Goal: Transaction & Acquisition: Purchase product/service

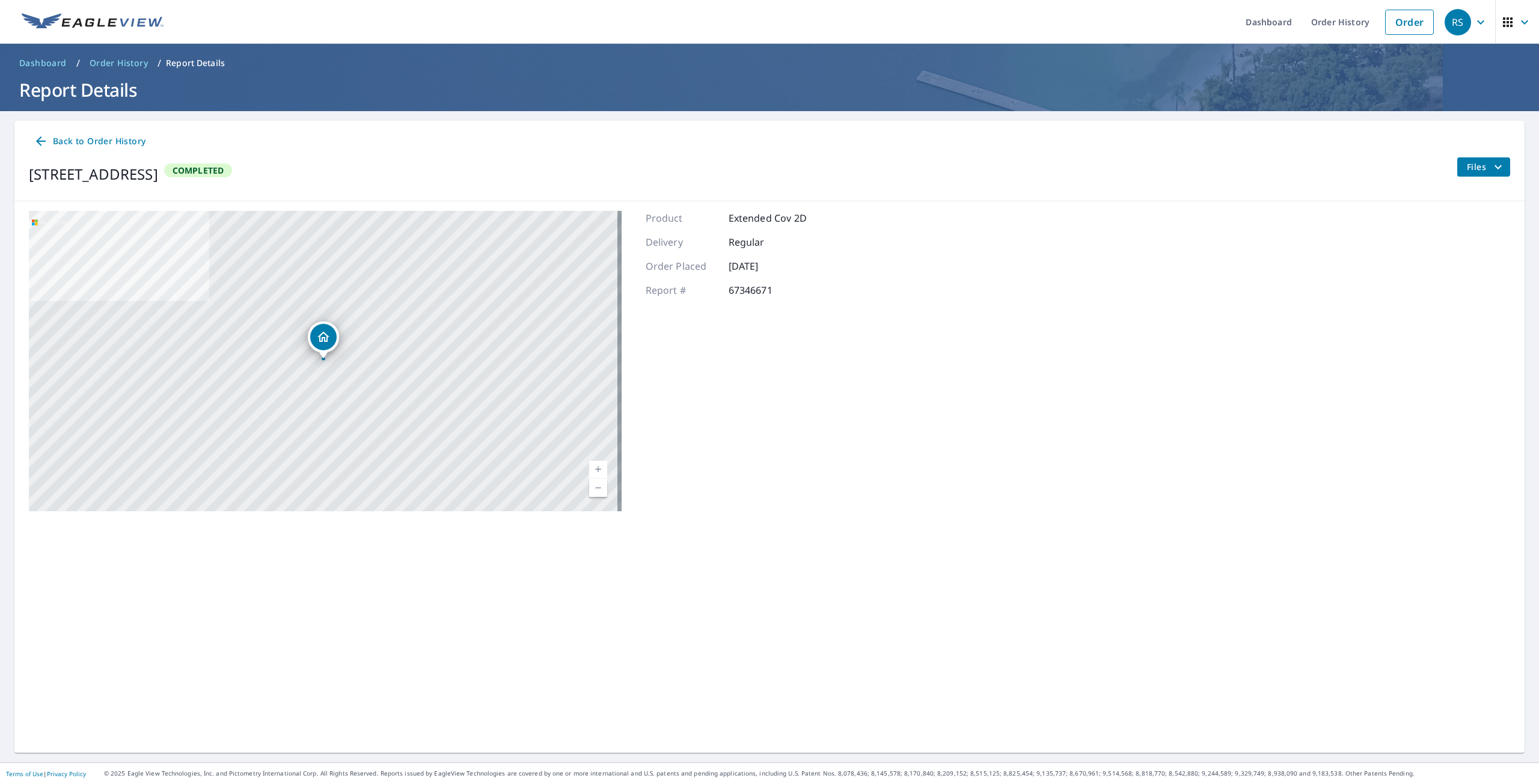
click at [1467, 161] on span "Files" at bounding box center [1486, 166] width 39 height 14
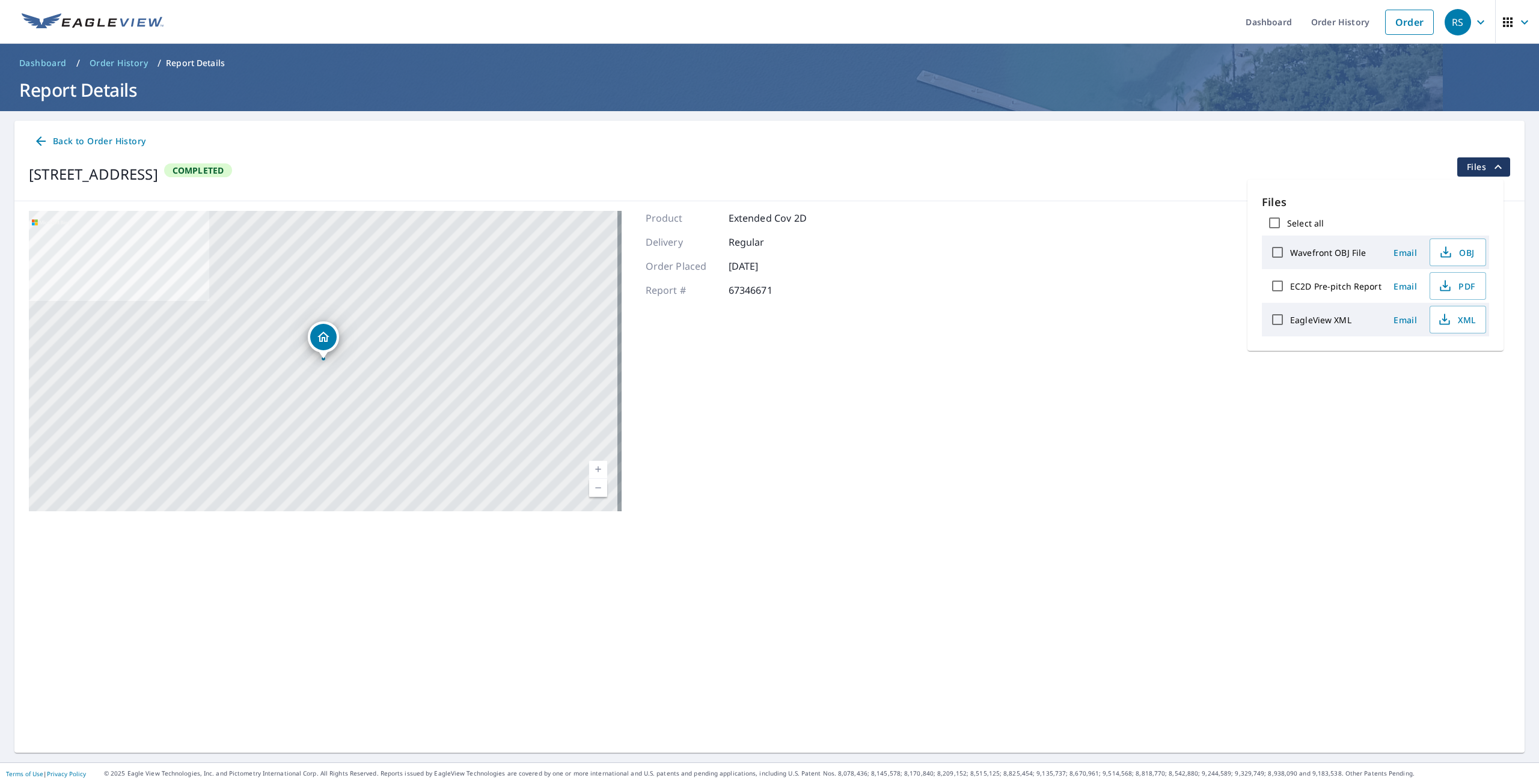
click at [1076, 290] on div "[STREET_ADDRESS] Aerial Road A standard road map Aerial A detailed look from ab…" at bounding box center [769, 361] width 1511 height 320
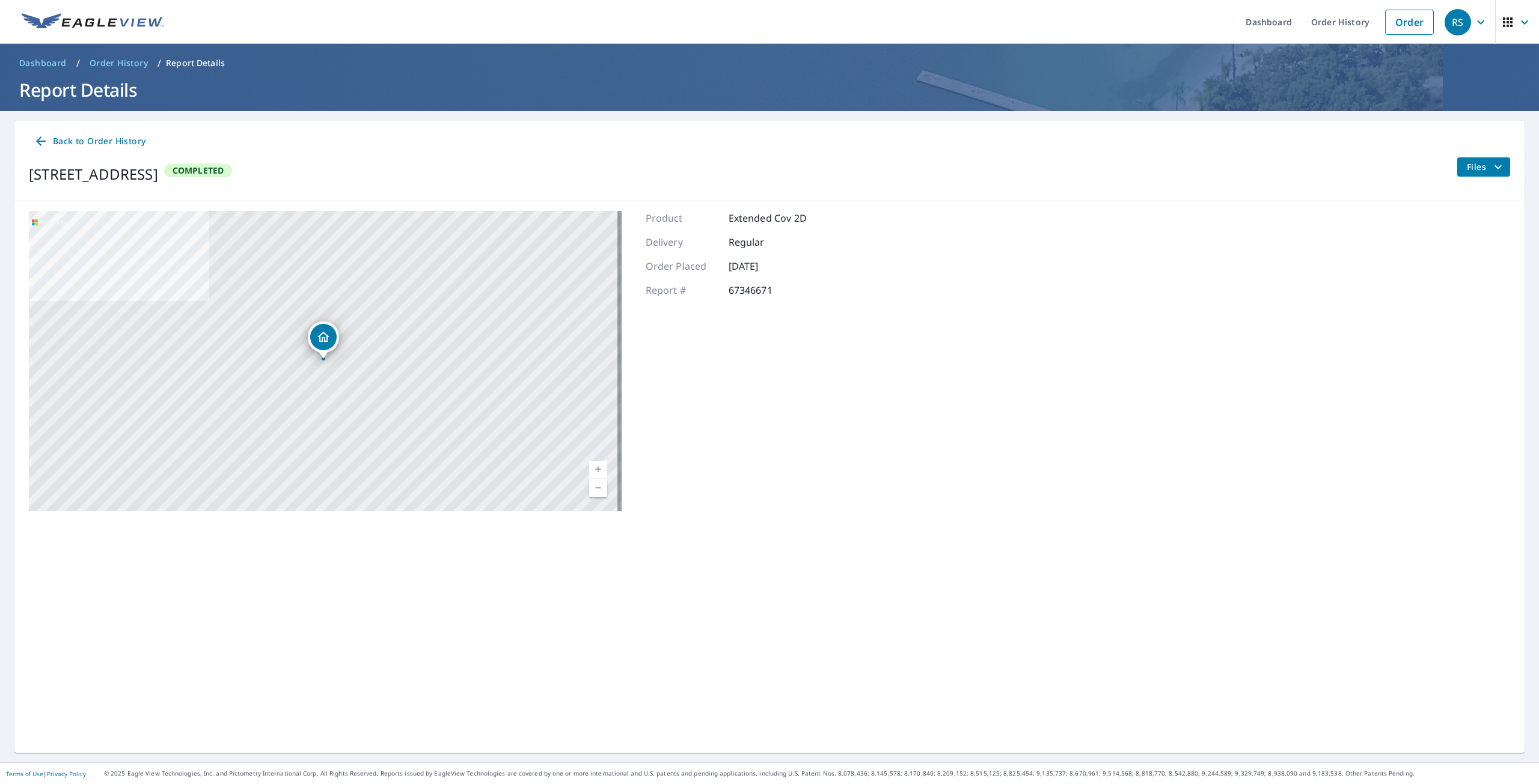
click at [96, 139] on span "Back to Order History" at bounding box center [89, 141] width 112 height 15
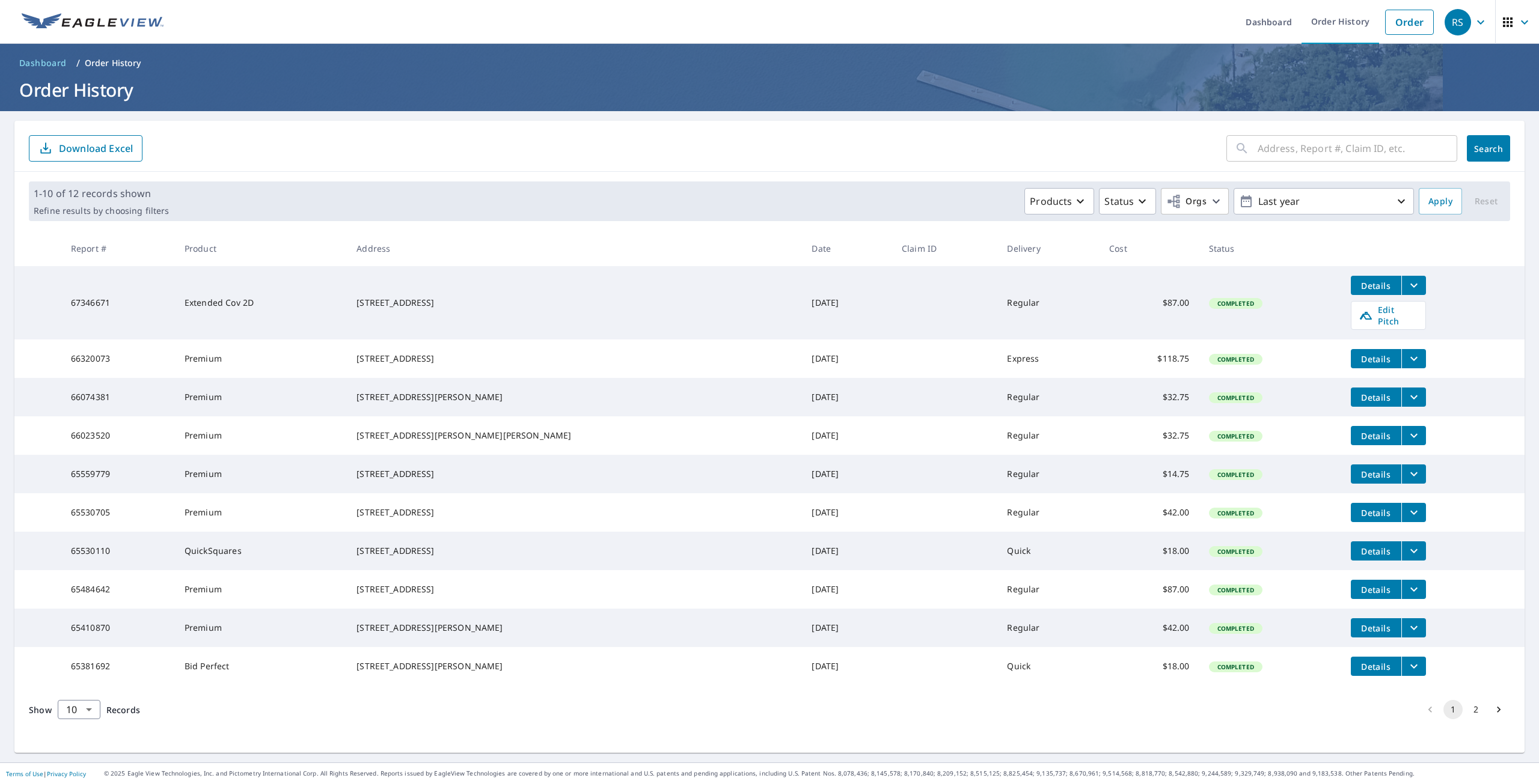
click at [240, 299] on td "Extended Cov 2D" at bounding box center [260, 303] width 172 height 73
click at [1358, 289] on span "Details" at bounding box center [1376, 286] width 36 height 11
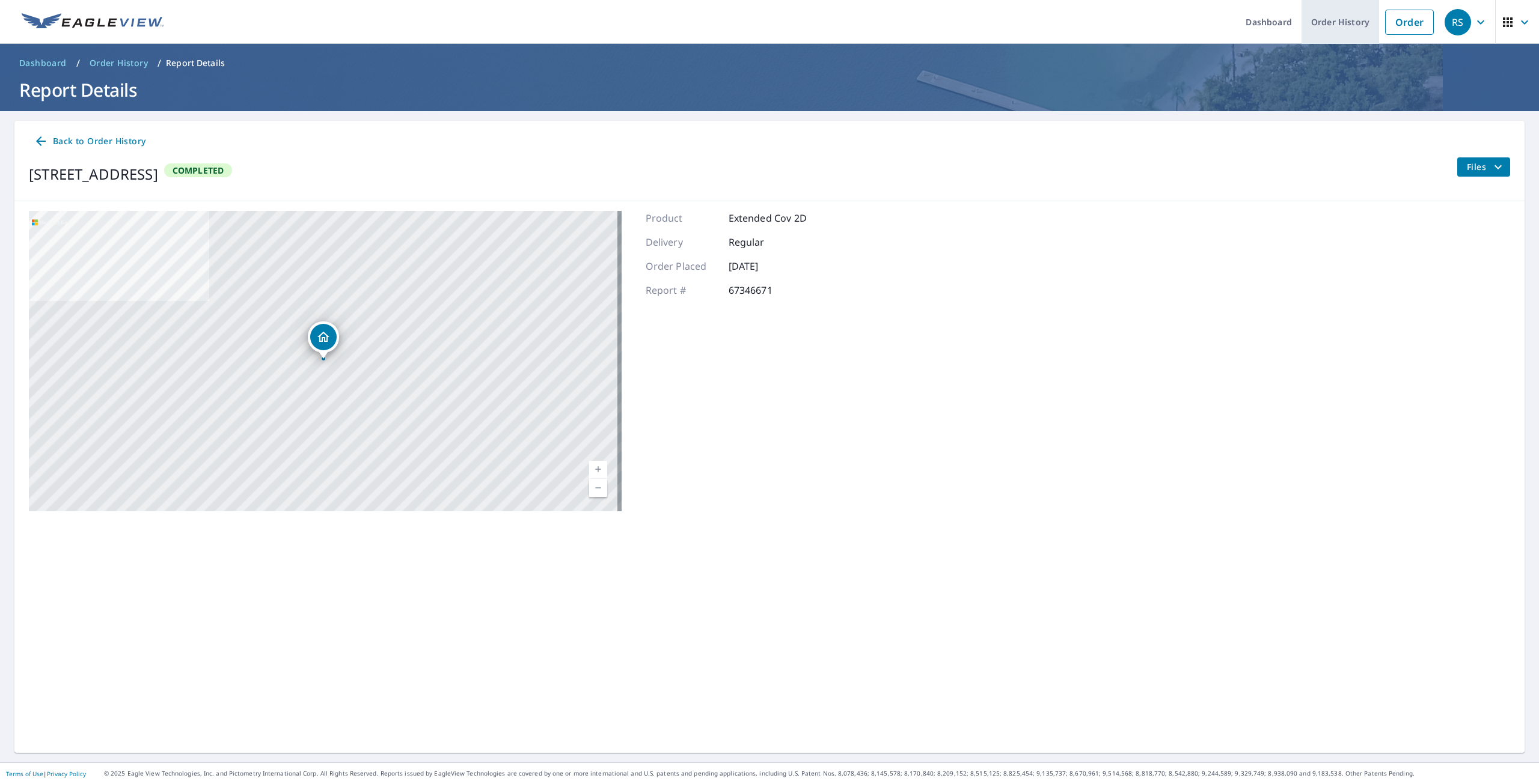
click at [1307, 26] on link "Order History" at bounding box center [1341, 22] width 78 height 44
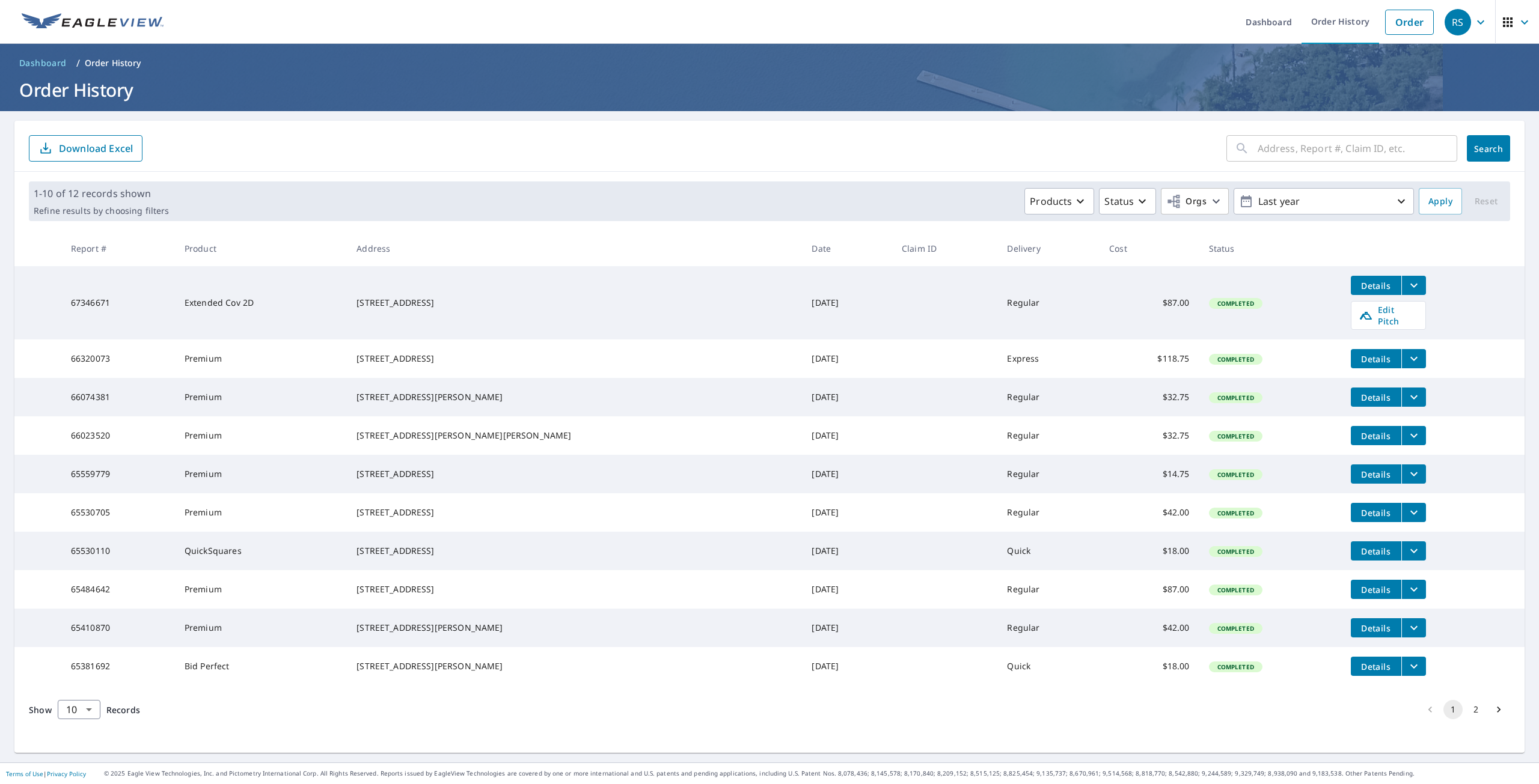
click at [1401, 276] on button "filesDropdownBtn-67346671" at bounding box center [1414, 286] width 25 height 19
click at [892, 300] on td at bounding box center [945, 303] width 105 height 73
click at [235, 303] on td "Extended Cov 2D" at bounding box center [260, 303] width 172 height 73
click at [430, 300] on div "[STREET_ADDRESS]" at bounding box center [573, 303] width 436 height 12
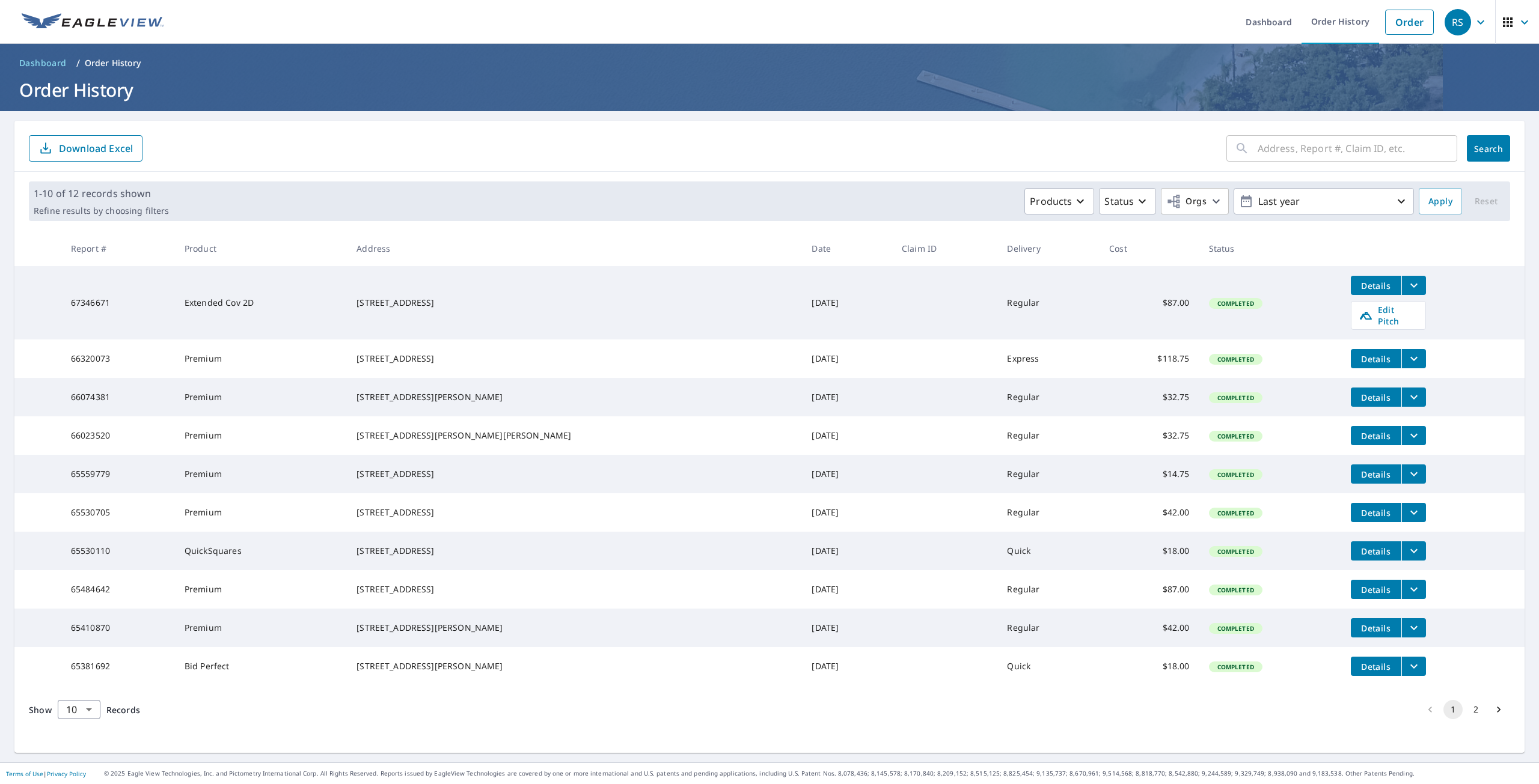
click at [405, 315] on td "[STREET_ADDRESS]" at bounding box center [573, 303] width 455 height 73
click at [1358, 557] on span "Details" at bounding box center [1376, 551] width 36 height 11
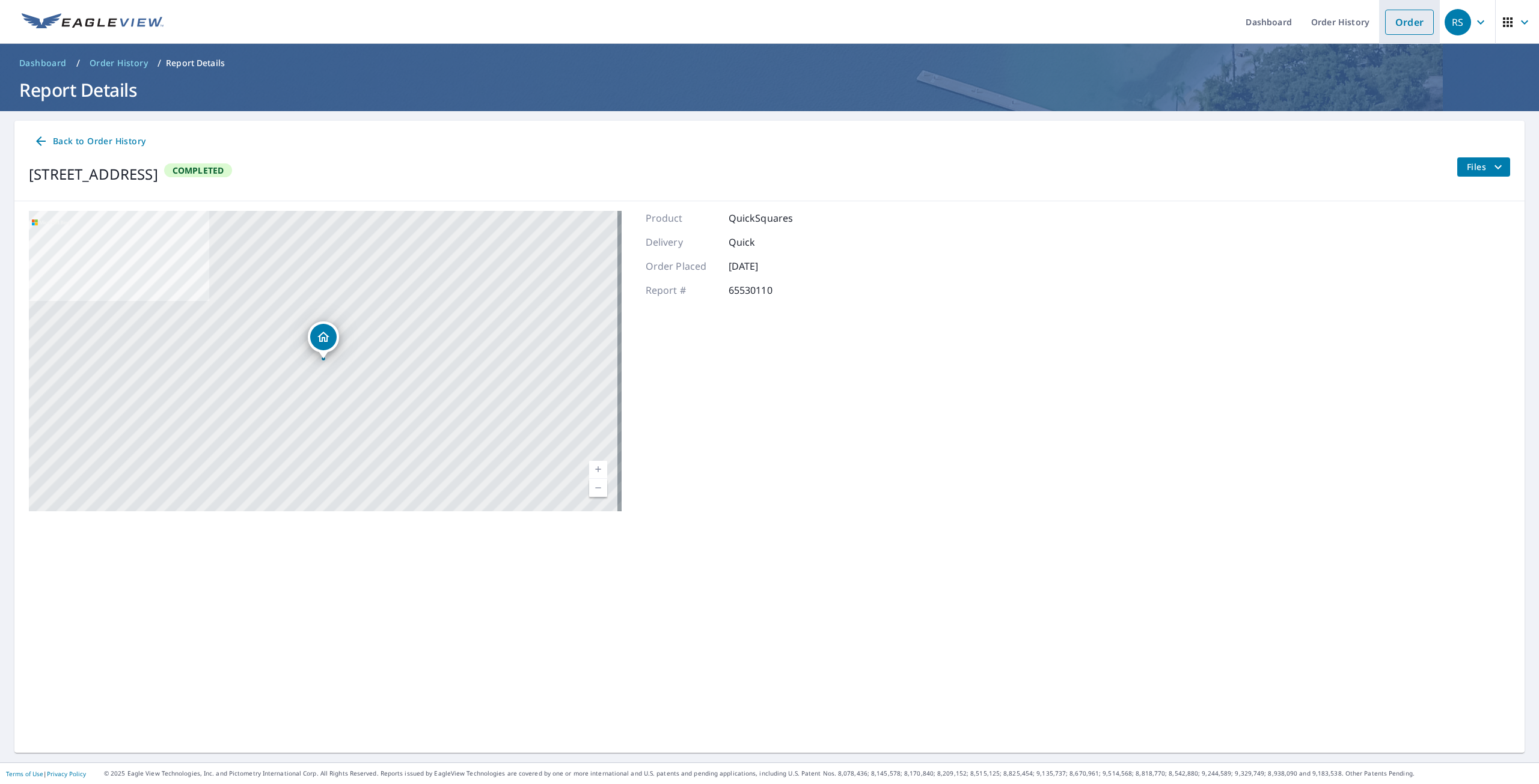
click at [1407, 25] on link "Order" at bounding box center [1409, 22] width 48 height 26
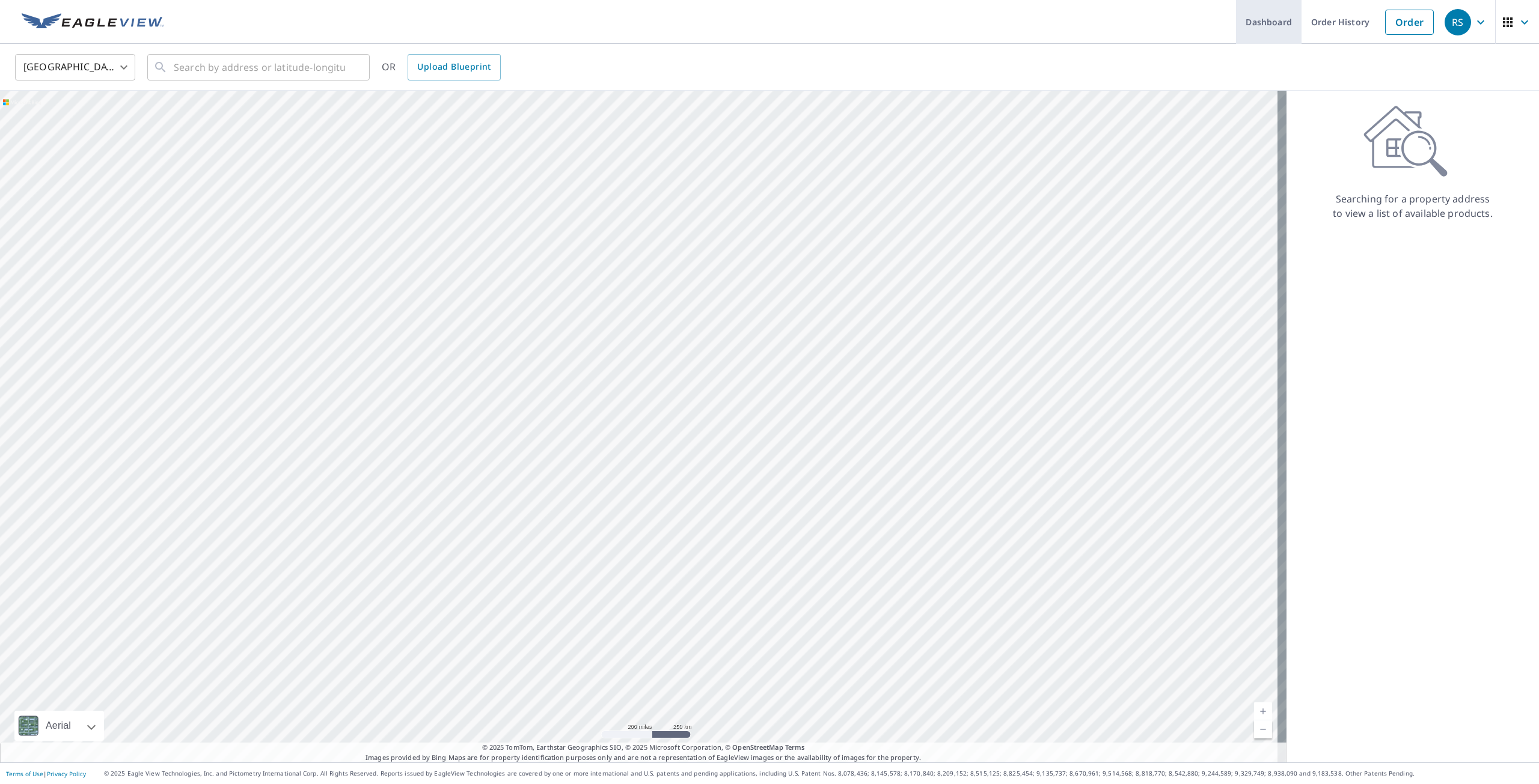
click at [1269, 27] on link "Dashboard" at bounding box center [1268, 22] width 66 height 44
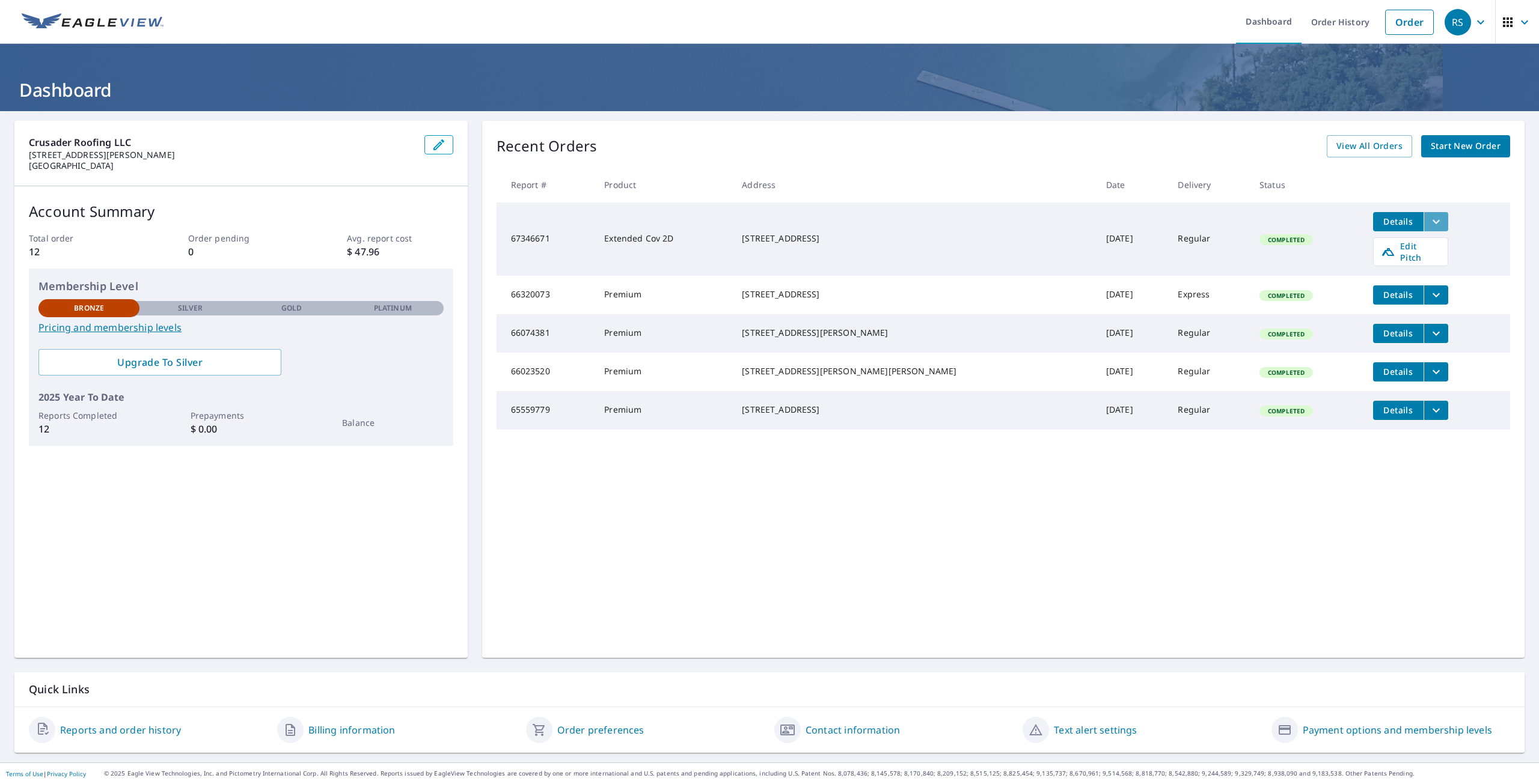
click at [1429, 223] on icon "filesDropdownBtn-67346671" at bounding box center [1436, 221] width 14 height 14
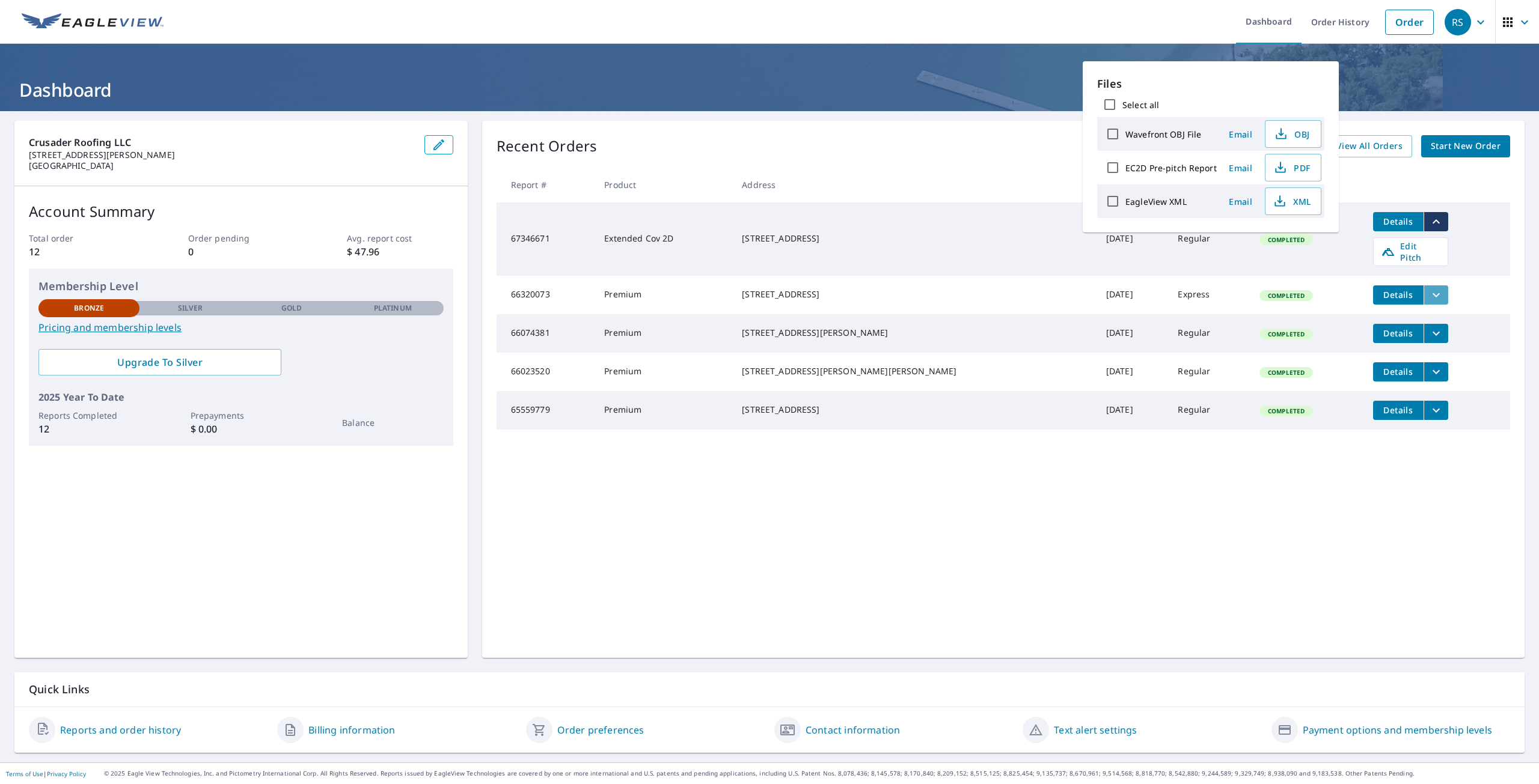
click at [1429, 288] on icon "filesDropdownBtn-66320073" at bounding box center [1436, 294] width 14 height 14
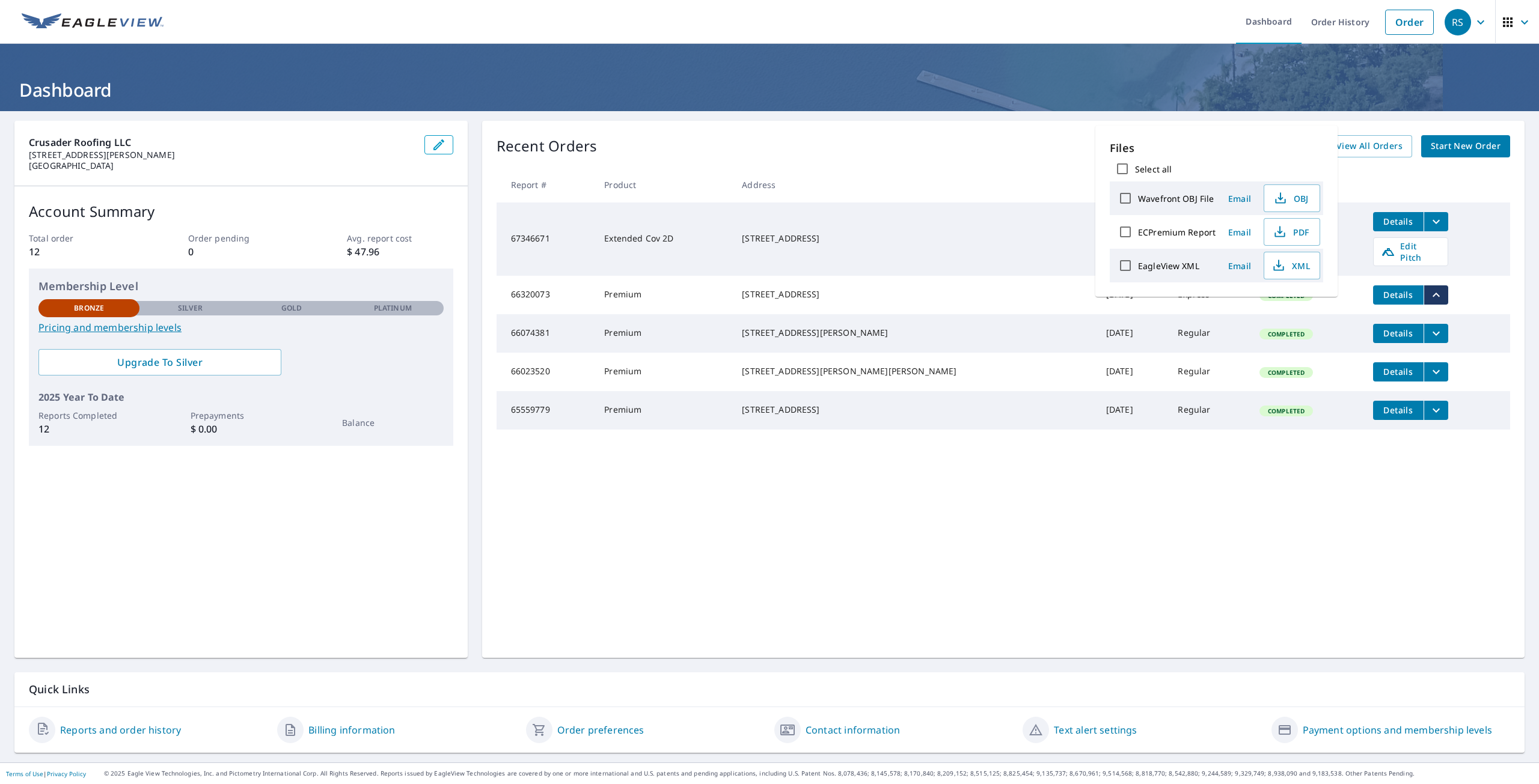
drag, startPoint x: 1151, startPoint y: 596, endPoint x: 1157, endPoint y: 611, distance: 16.2
click at [1152, 601] on div "Recent Orders View All Orders Start New Order Report # Product Address Date Del…" at bounding box center [1004, 389] width 1042 height 537
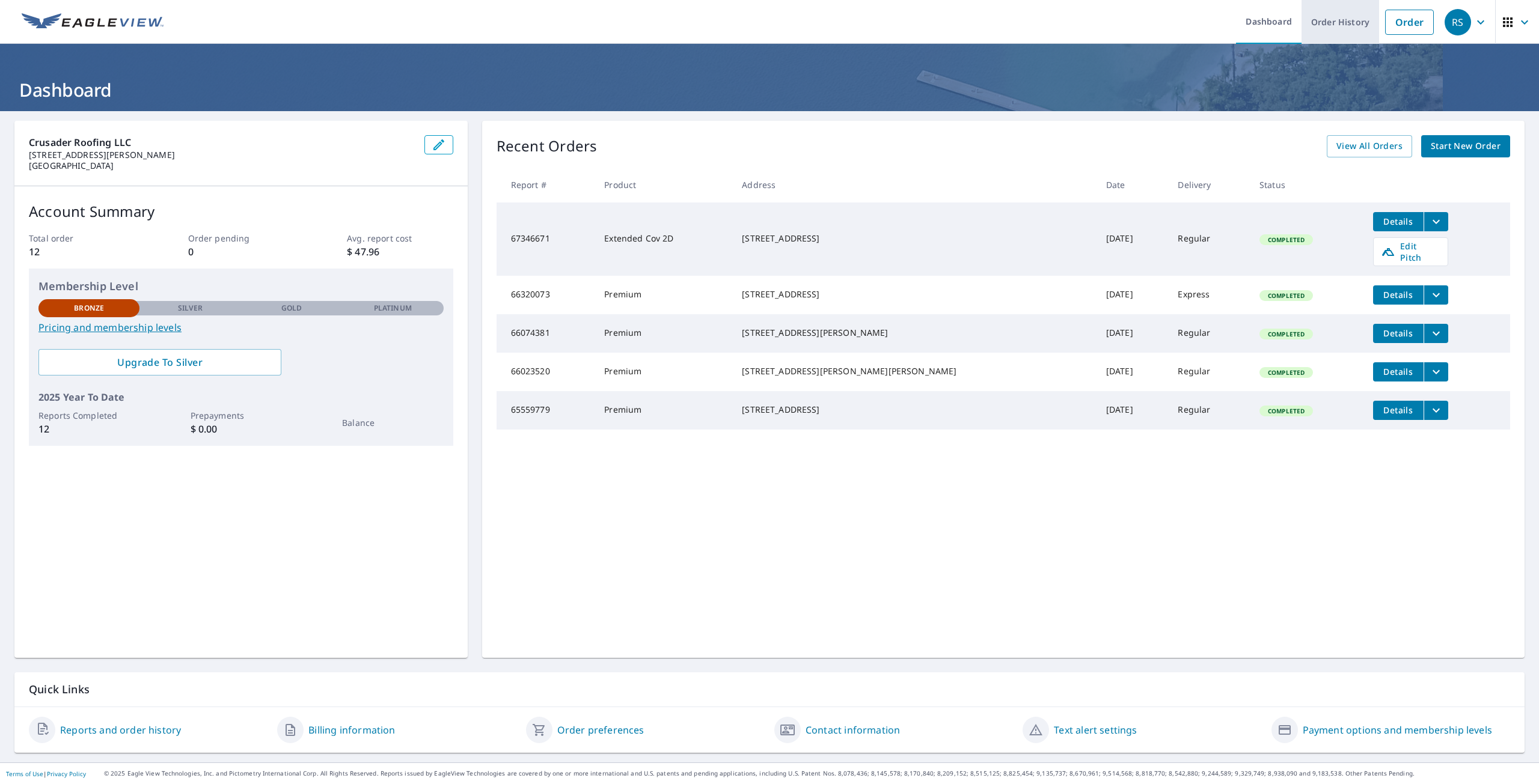
click at [1344, 23] on link "Order History" at bounding box center [1341, 22] width 78 height 44
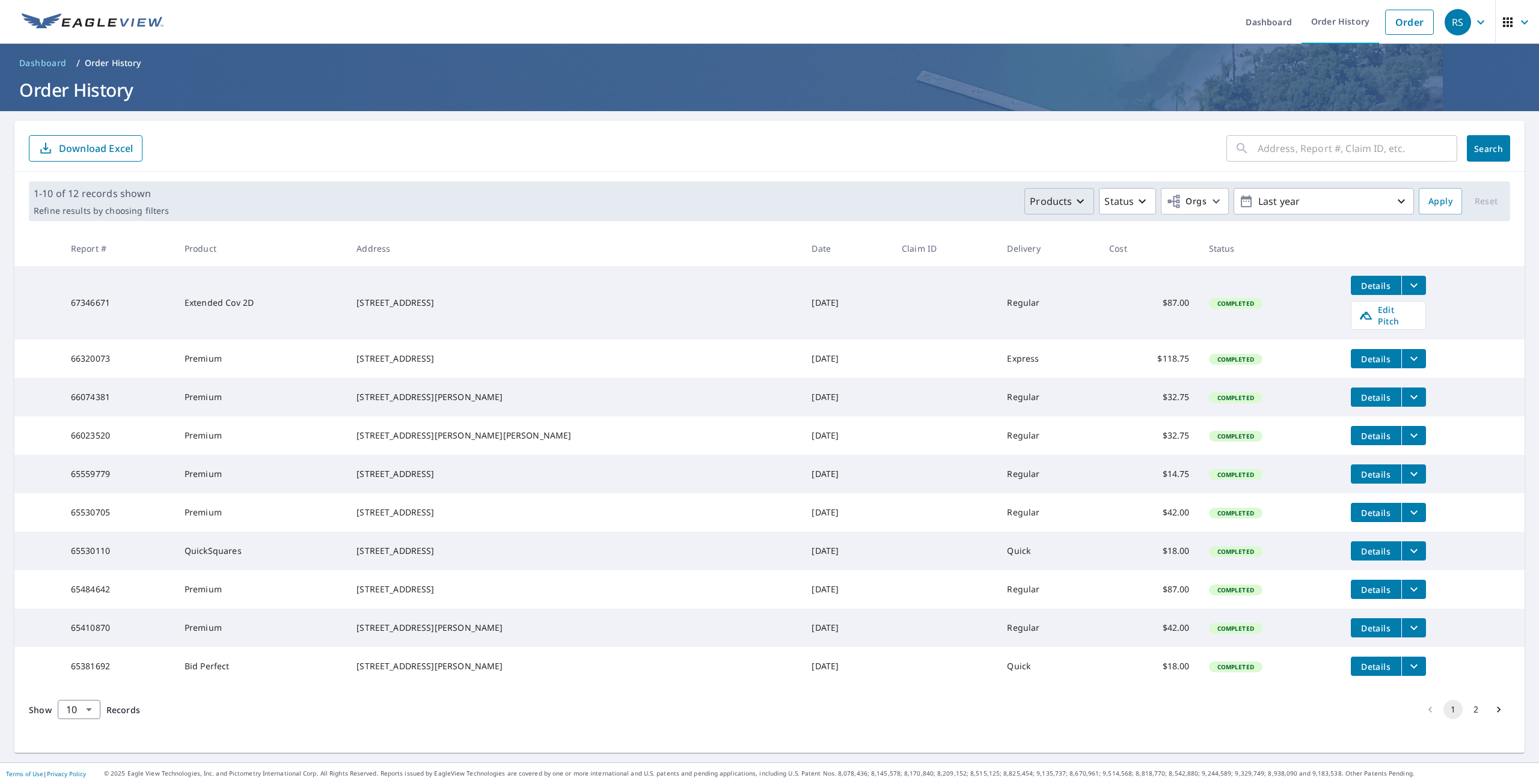
click at [1060, 199] on p "Products" at bounding box center [1051, 201] width 42 height 14
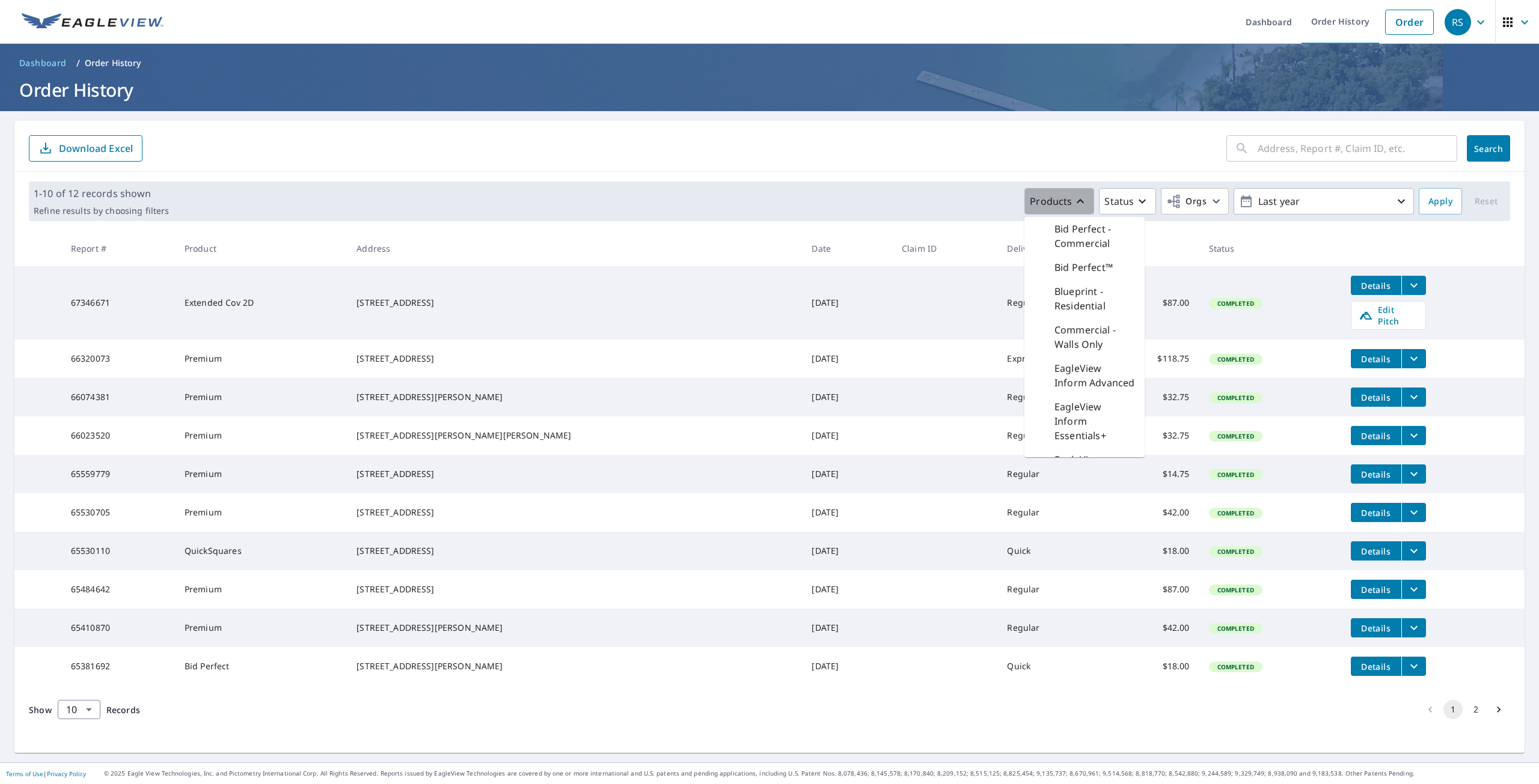
click at [1060, 199] on p "Products" at bounding box center [1051, 201] width 42 height 14
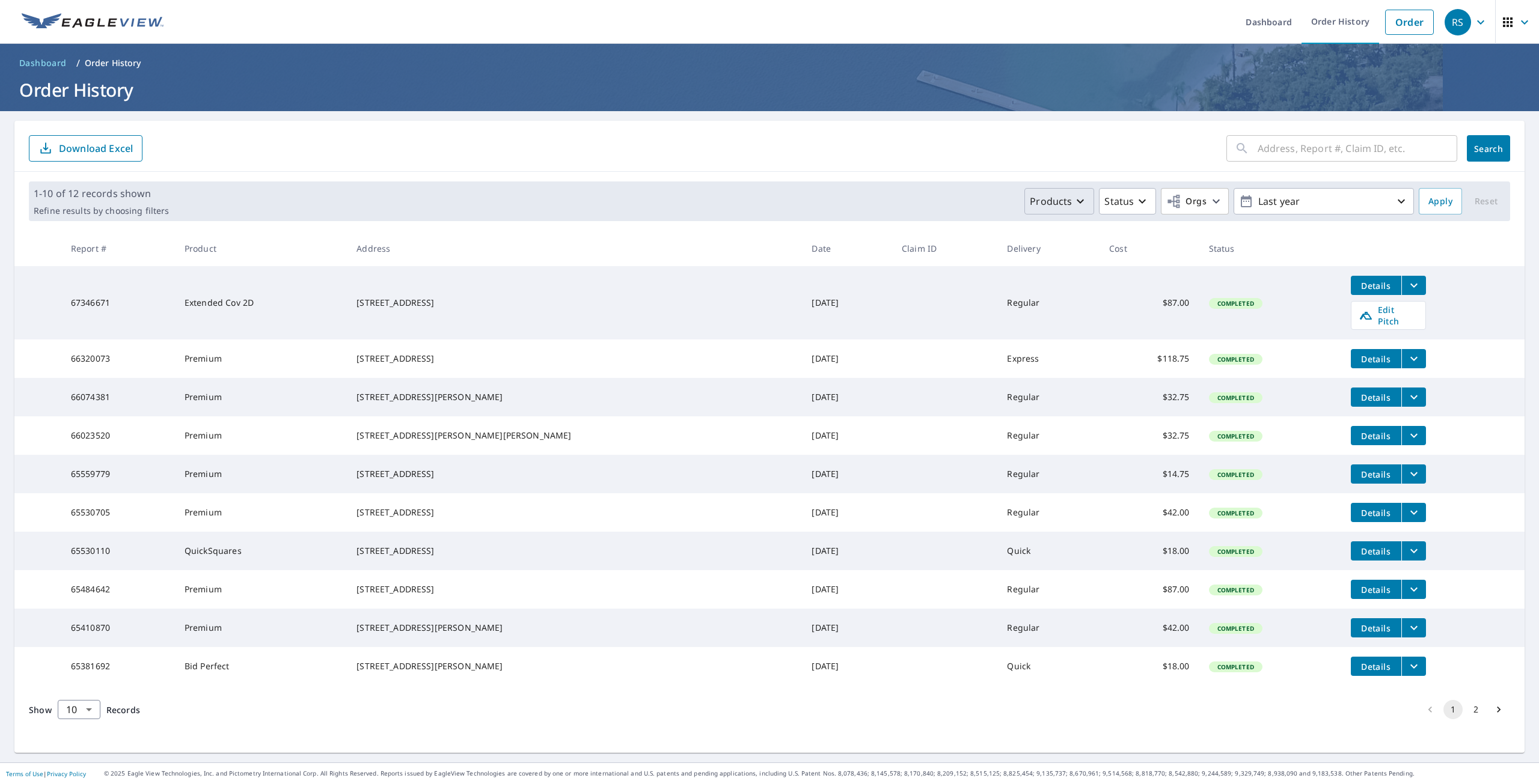
click at [1065, 213] on button "Products" at bounding box center [1059, 201] width 69 height 27
click at [261, 297] on td "Extended Cov 2D" at bounding box center [260, 303] width 172 height 73
click at [1358, 285] on span "Details" at bounding box center [1376, 286] width 36 height 11
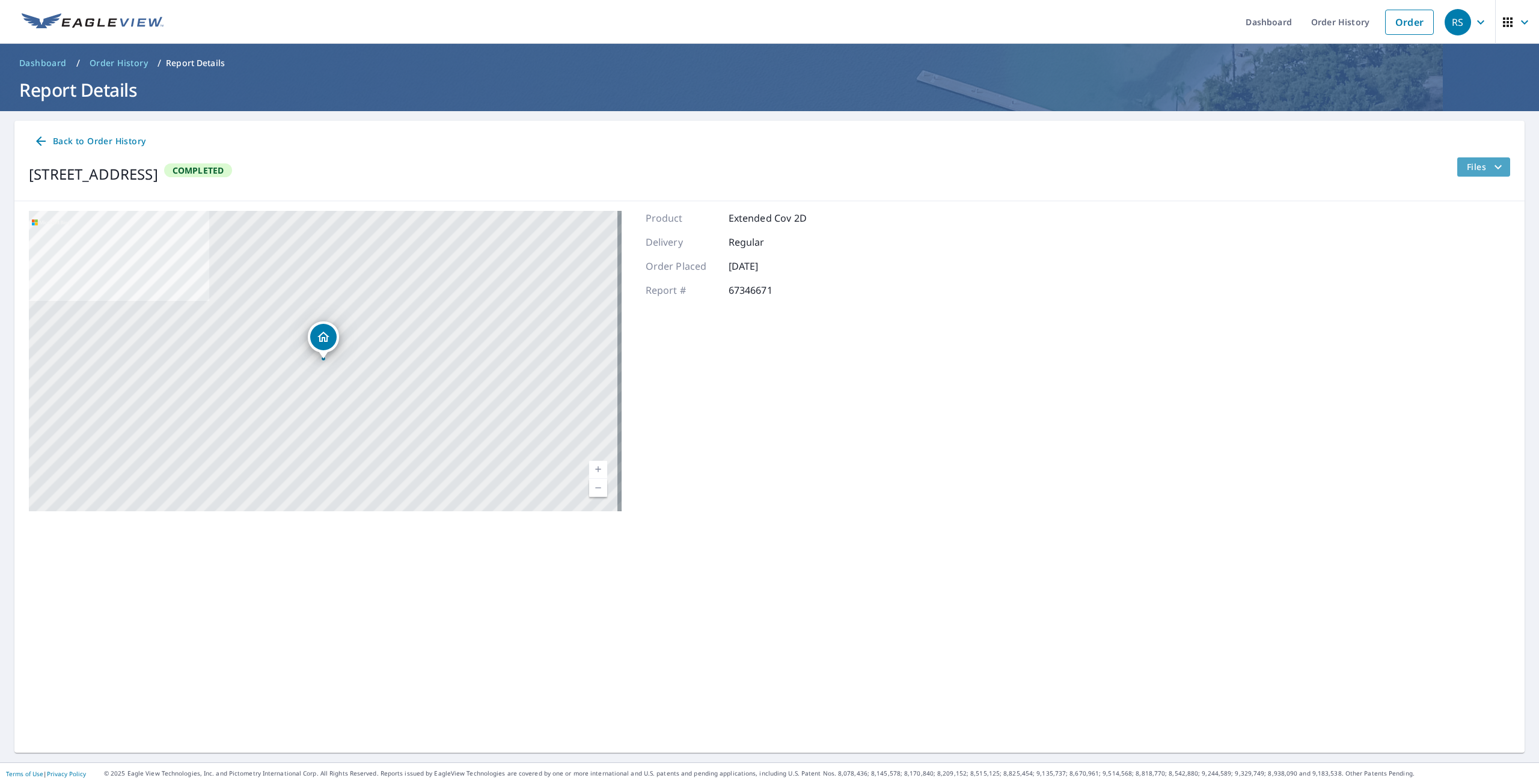
click at [1475, 167] on span "Files" at bounding box center [1486, 166] width 39 height 14
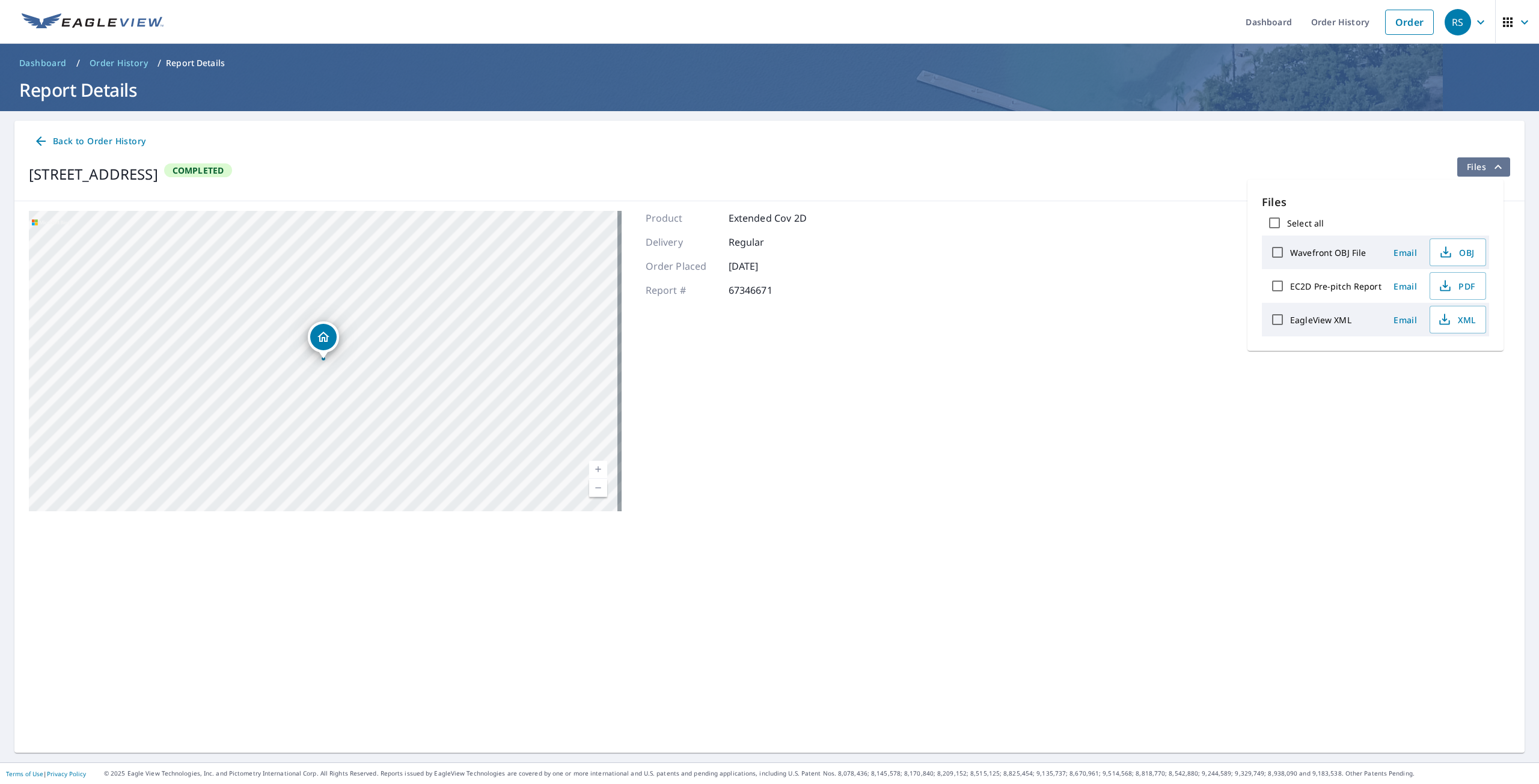
click at [1474, 167] on span "Files" at bounding box center [1486, 166] width 39 height 14
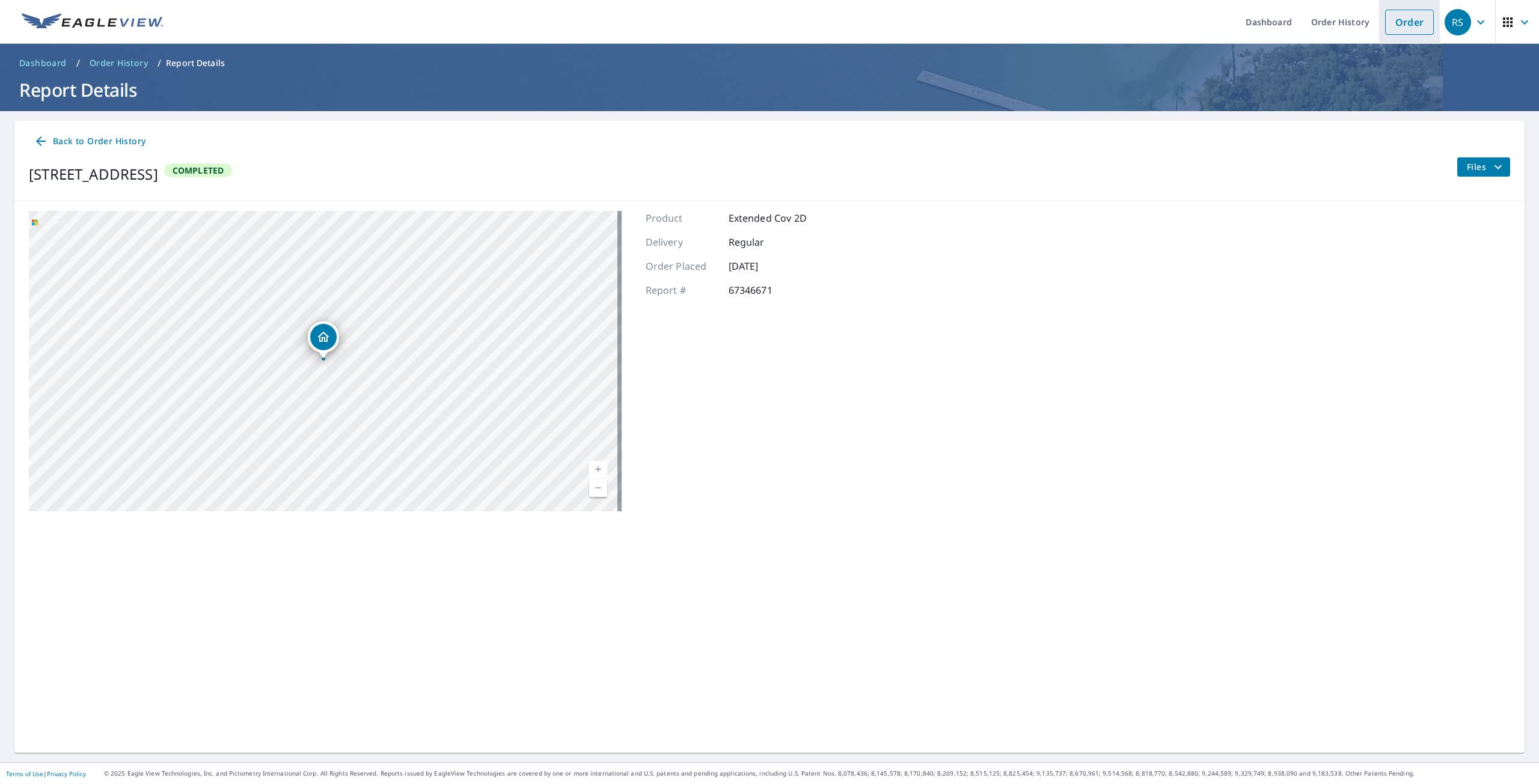
click at [1403, 35] on li "Order" at bounding box center [1410, 22] width 61 height 44
click at [123, 171] on div "[STREET_ADDRESS]" at bounding box center [93, 174] width 129 height 22
copy div "[STREET_ADDRESS]"
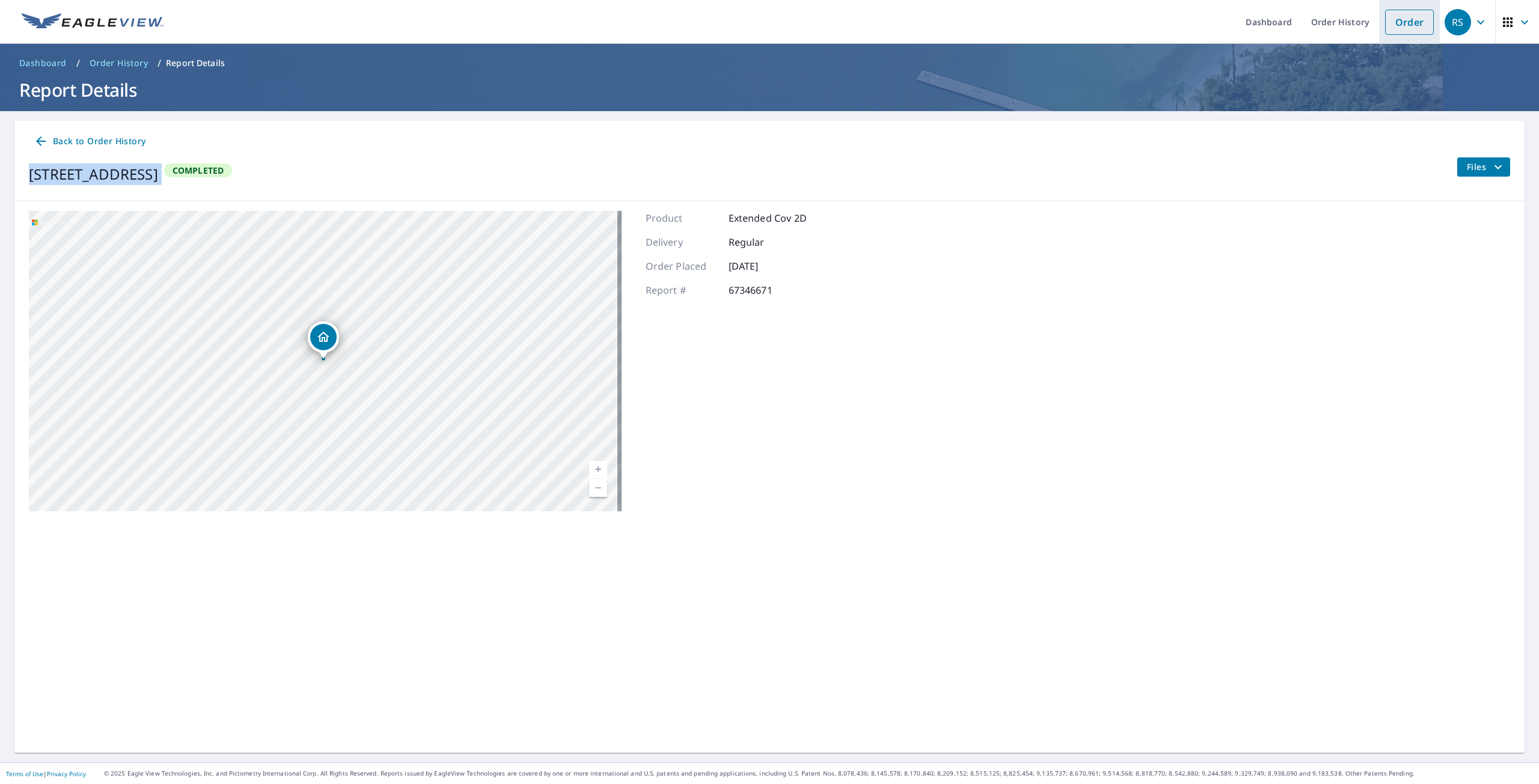
click at [1389, 25] on link "Order" at bounding box center [1409, 22] width 48 height 26
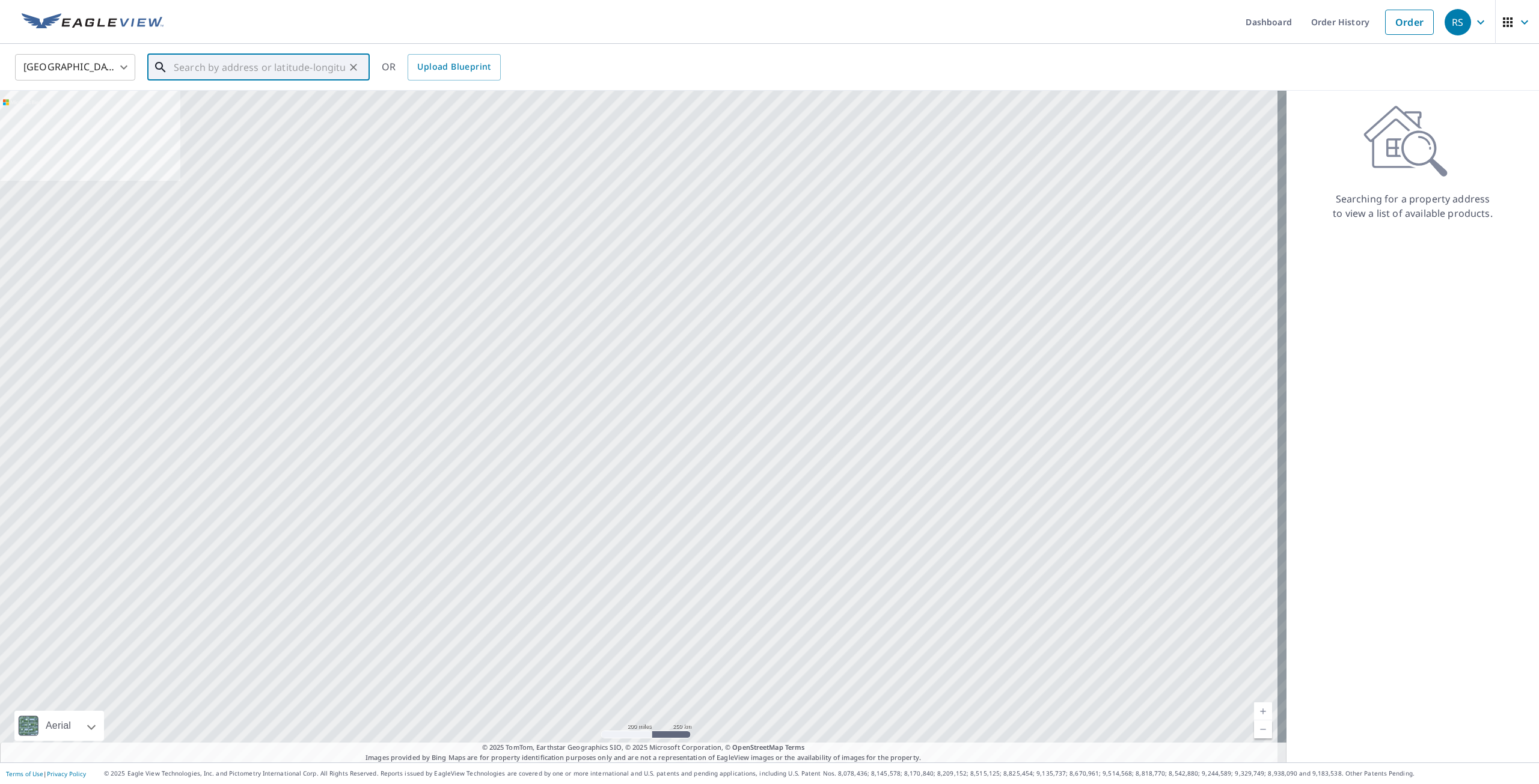
click at [227, 64] on input "text" at bounding box center [259, 66] width 171 height 33
paste input "[STREET_ADDRESS]"
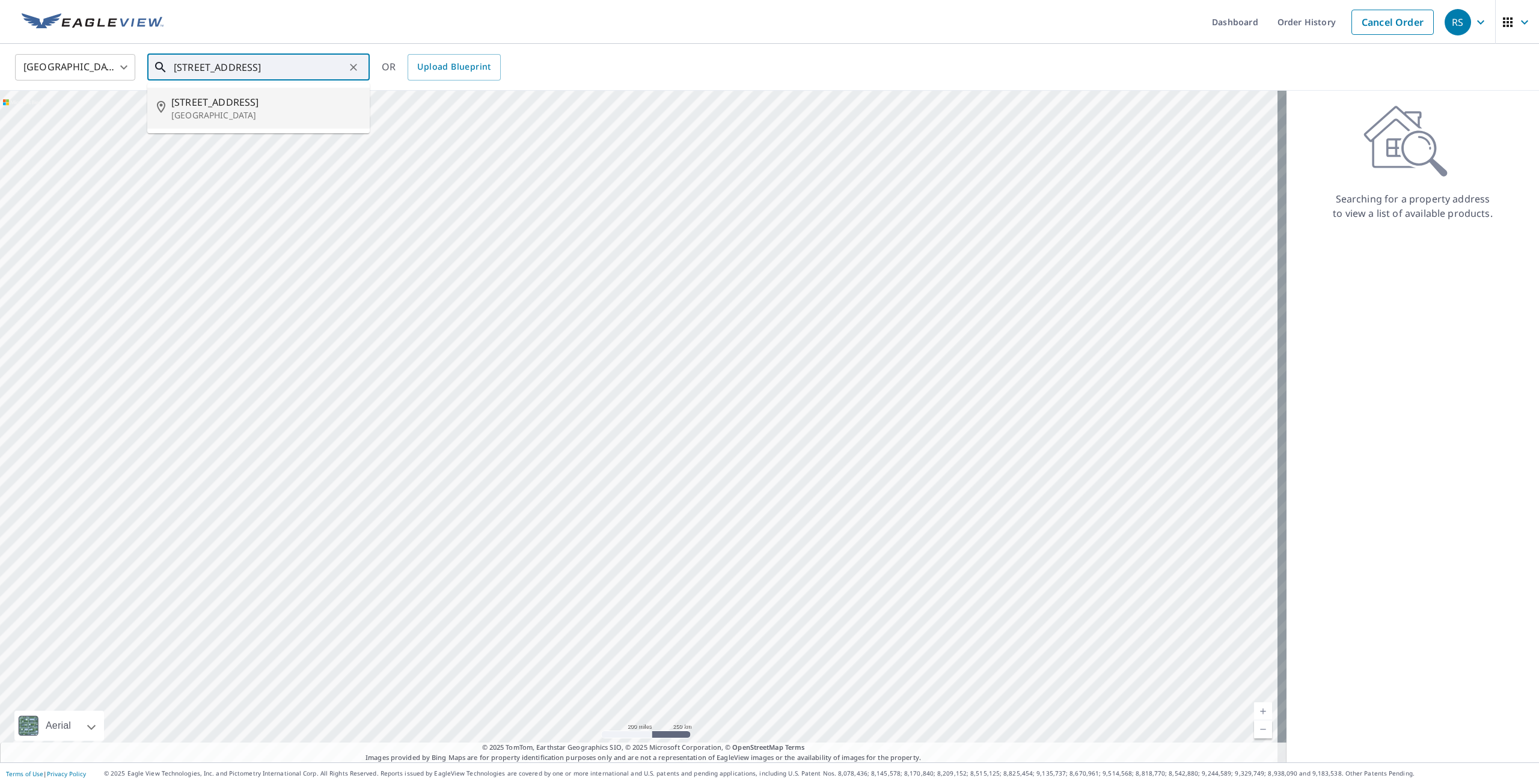
click at [242, 118] on p "[GEOGRAPHIC_DATA]" at bounding box center [265, 115] width 189 height 12
type input "[STREET_ADDRESS]"
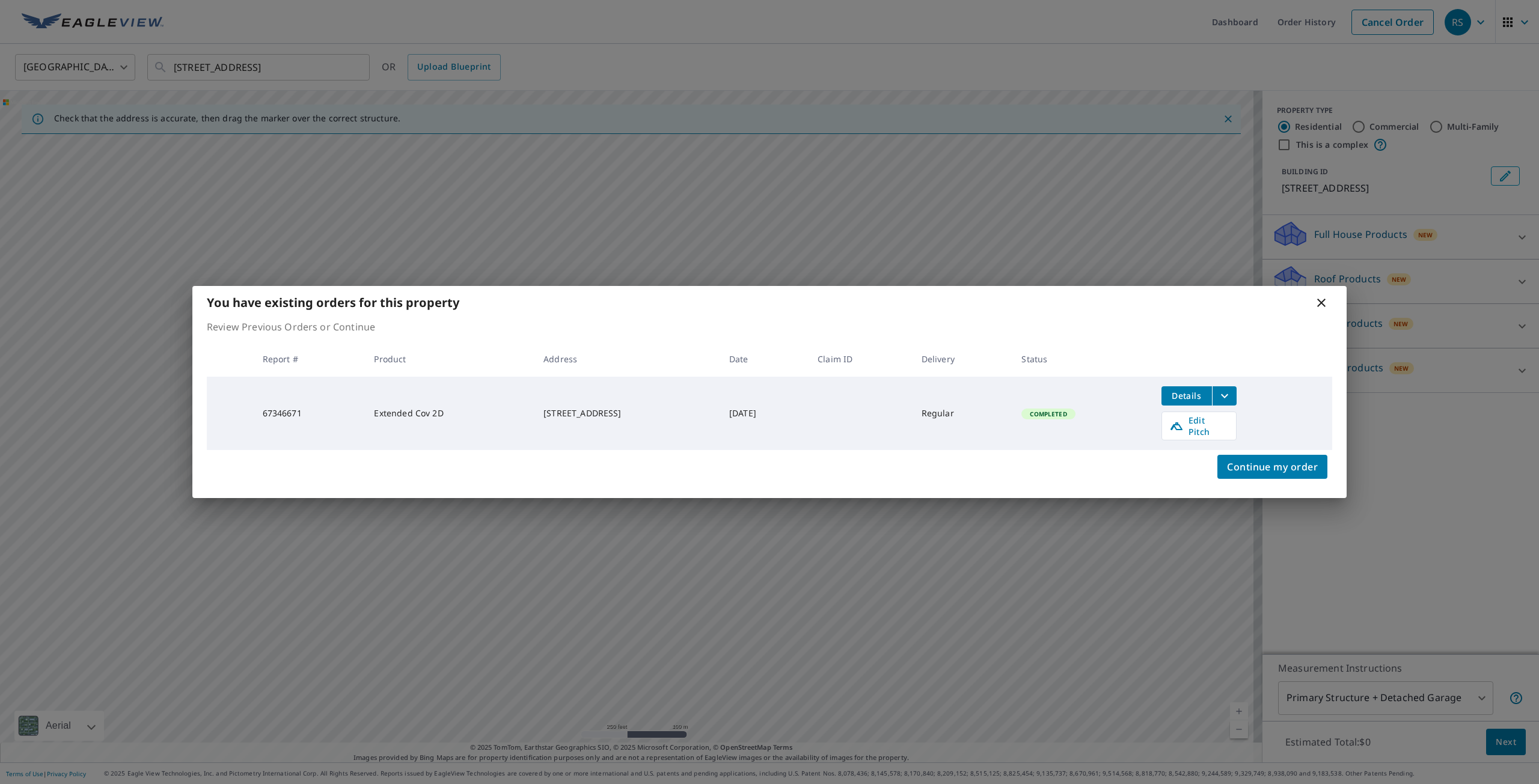
click at [1318, 308] on icon at bounding box center [1321, 303] width 14 height 14
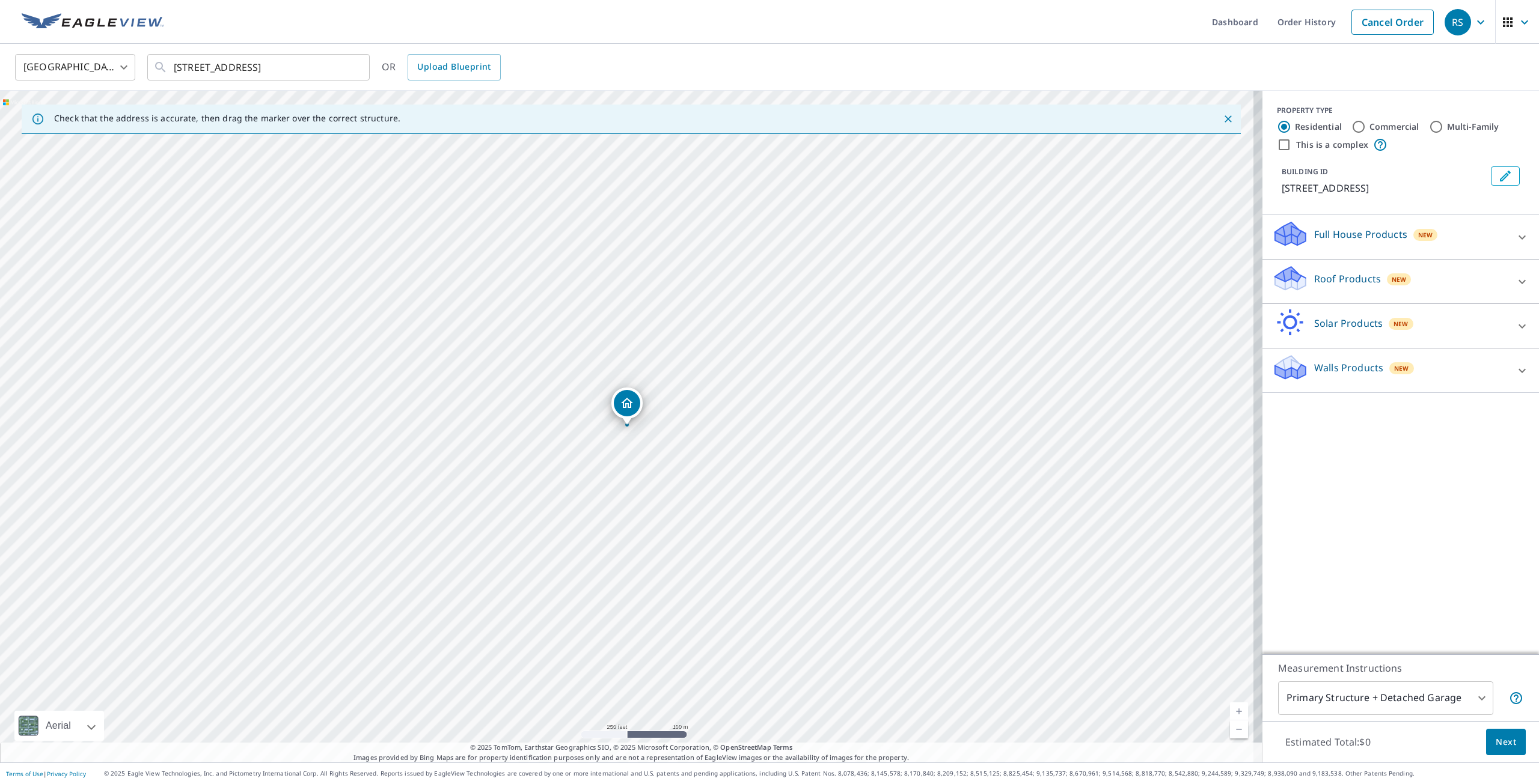
click at [1467, 288] on div "Roof Products New" at bounding box center [1390, 282] width 235 height 34
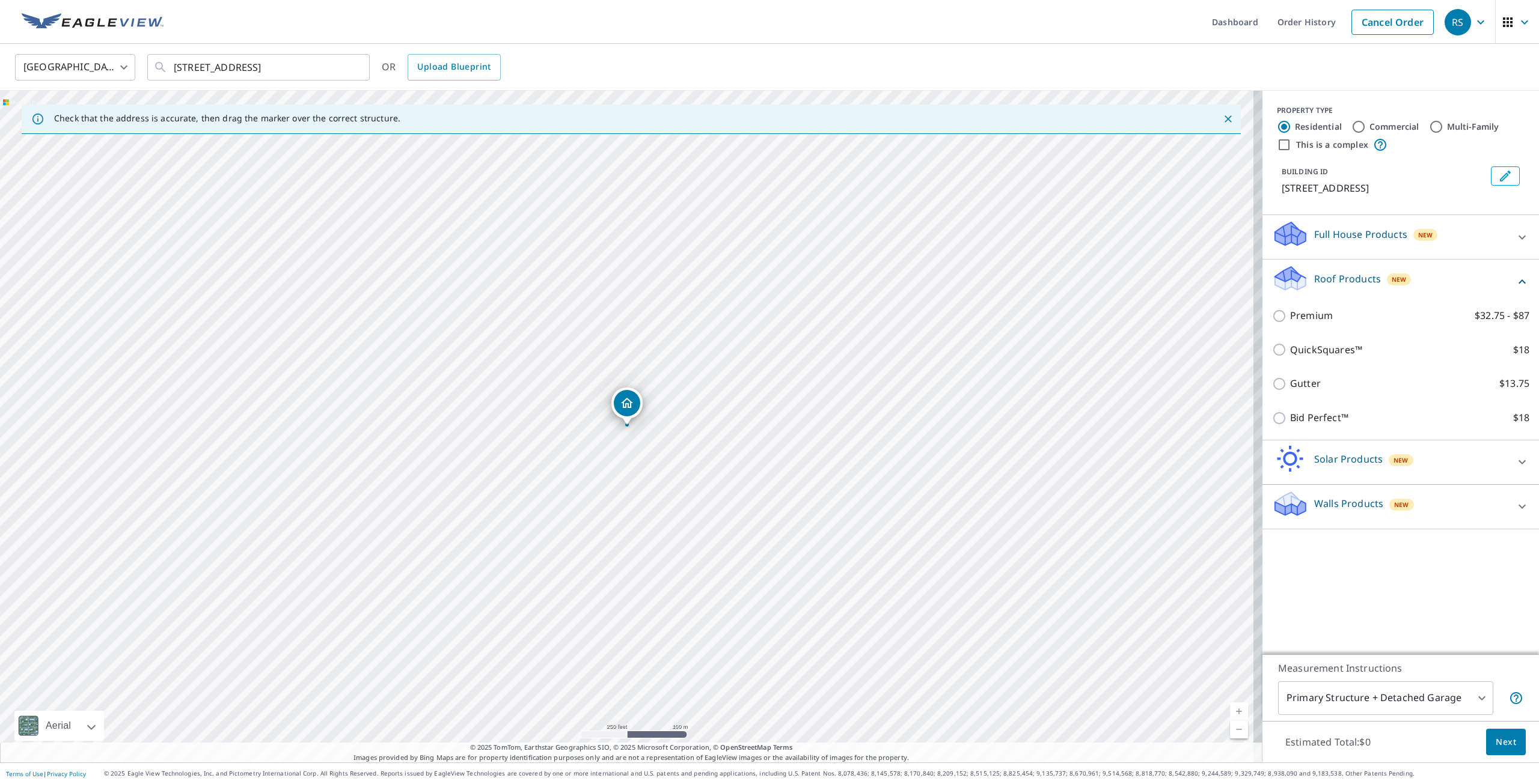
click at [1375, 238] on p "Full House Products" at bounding box center [1361, 233] width 93 height 14
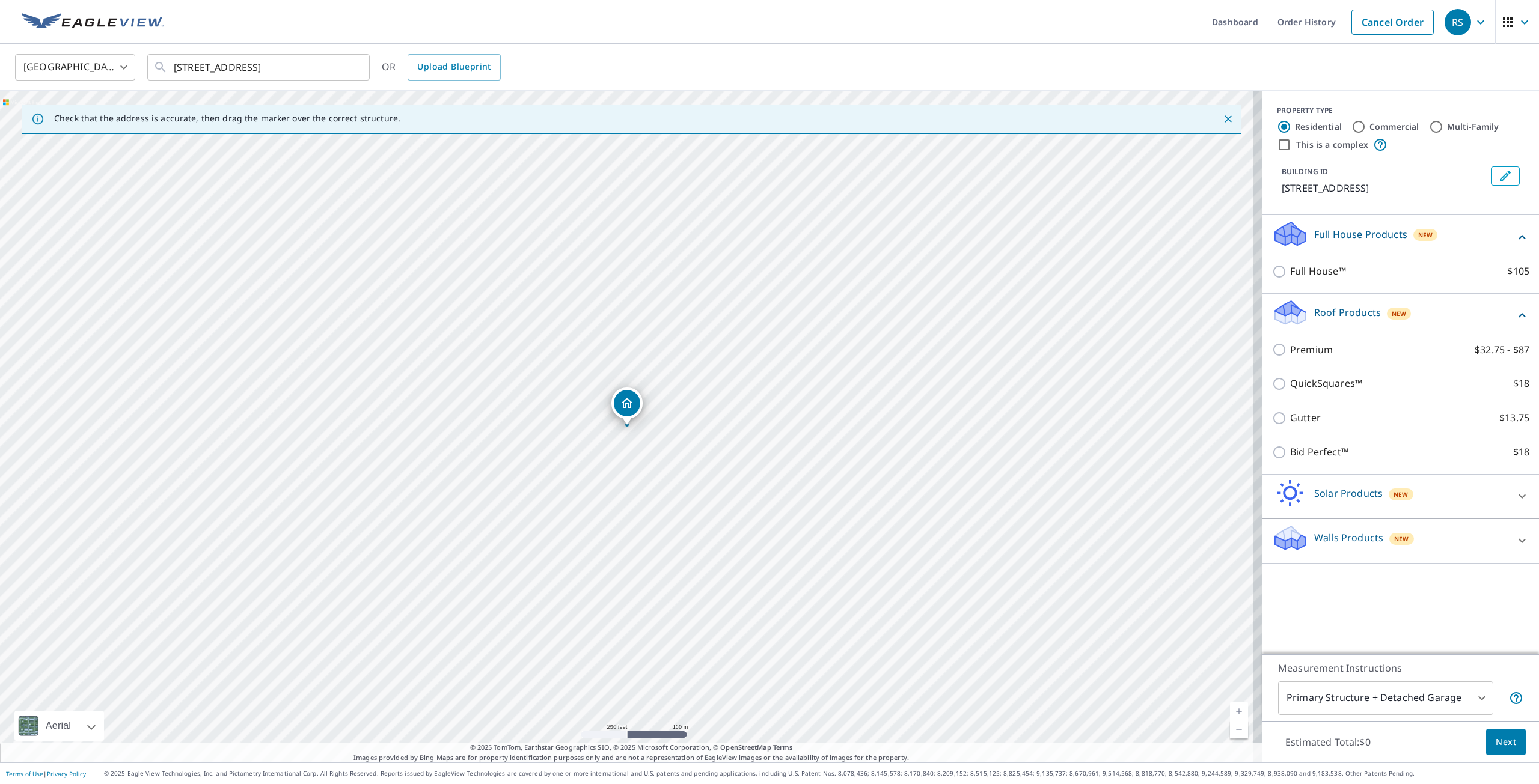
click at [1375, 238] on p "Full House Products" at bounding box center [1361, 233] width 93 height 14
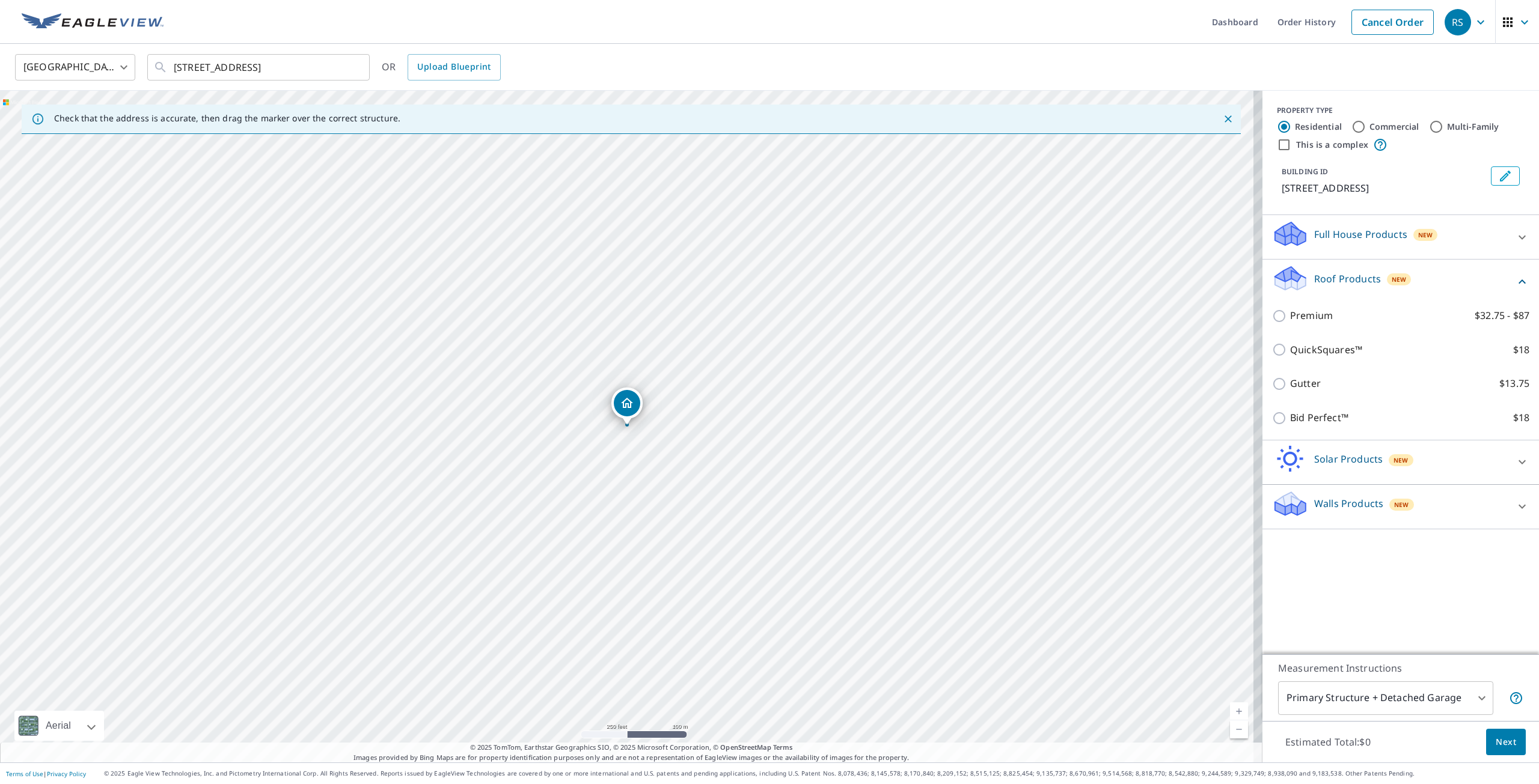
click at [1354, 468] on div "Solar Products New" at bounding box center [1390, 462] width 235 height 34
click at [1354, 468] on div "Solar Products New" at bounding box center [1394, 462] width 243 height 34
click at [1358, 503] on p "Walls Products" at bounding box center [1348, 503] width 69 height 14
click at [1358, 502] on p "Walls Products" at bounding box center [1348, 503] width 69 height 14
